Goal: Communication & Community: Answer question/provide support

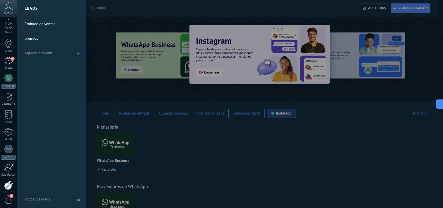
click at [8, 57] on div "8" at bounding box center [8, 61] width 8 height 8
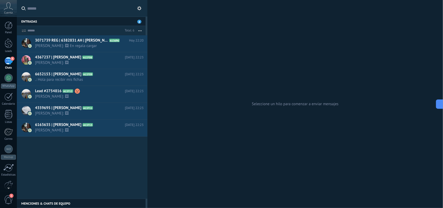
click at [41, 13] on input "text" at bounding box center [85, 8] width 116 height 17
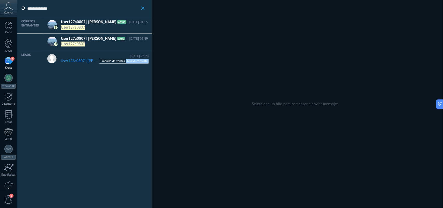
type input "**********"
click at [102, 25] on span "User127a0807" at bounding box center [99, 27] width 77 height 5
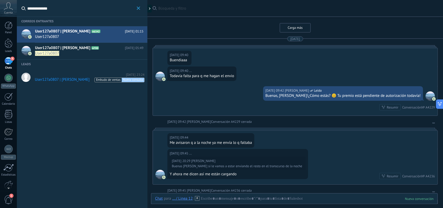
scroll to position [994, 0]
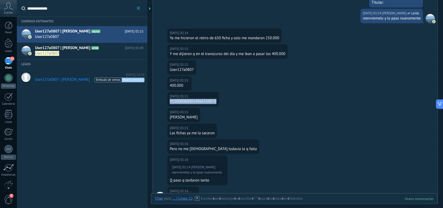
click at [175, 72] on div "User127a0807" at bounding box center [182, 69] width 24 height 5
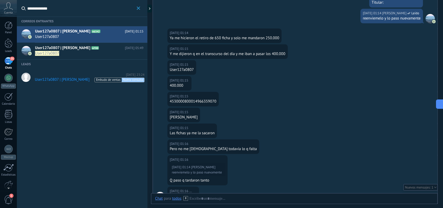
scroll to position [1003, 0]
